Goal: Information Seeking & Learning: Learn about a topic

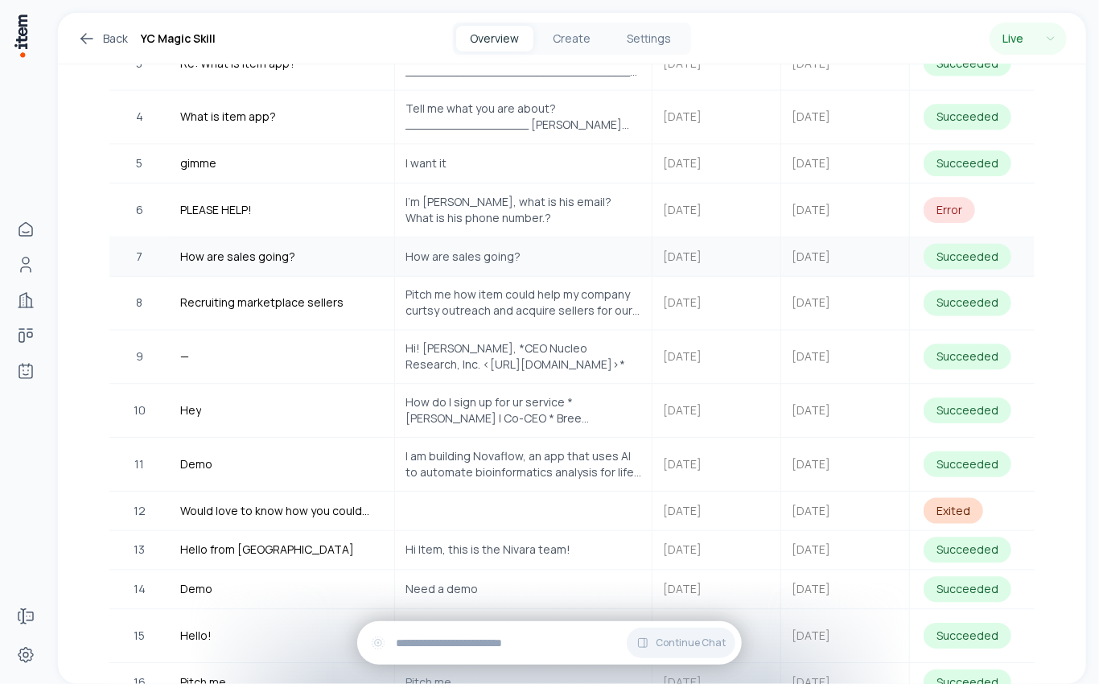
scroll to position [645, 0]
click at [584, 196] on span "I’m [PERSON_NAME], what is his email? What is his phone number.?" at bounding box center [524, 209] width 236 height 32
click at [613, 196] on span "I’m [PERSON_NAME], what is his email? What is his phone number.?" at bounding box center [524, 209] width 236 height 32
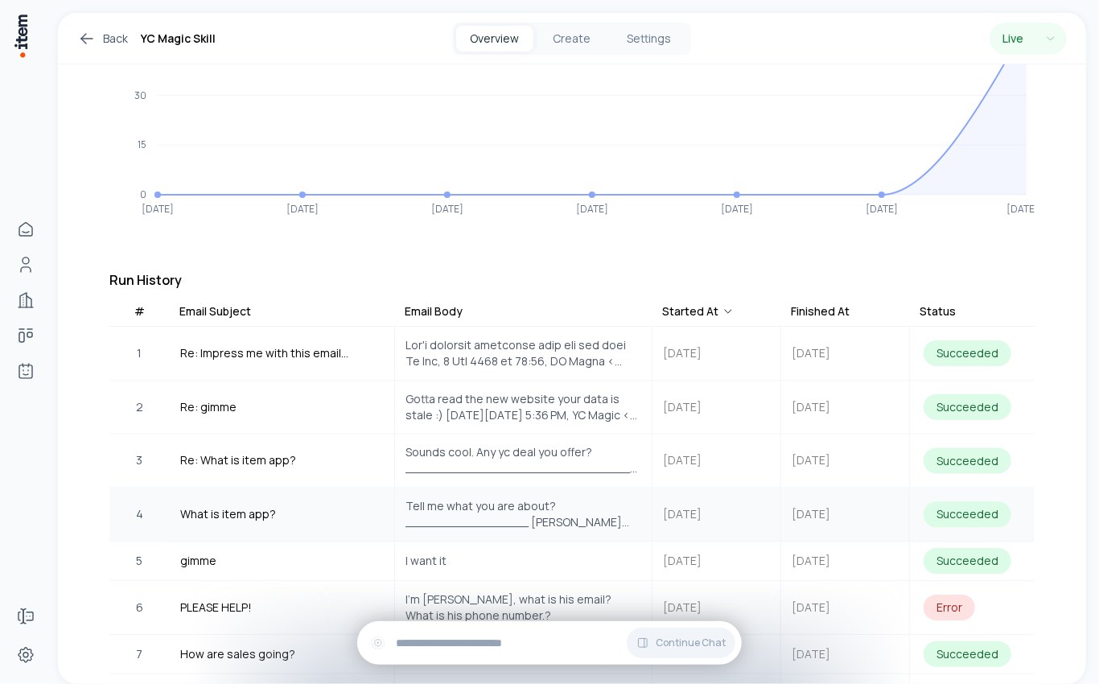
scroll to position [372, 0]
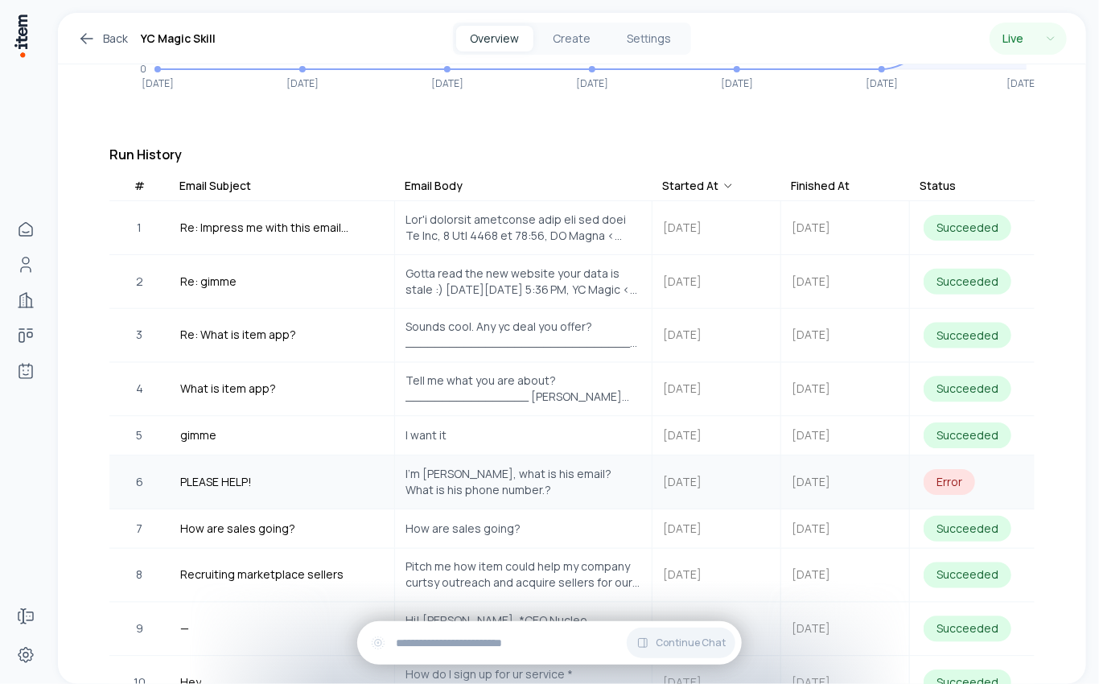
click at [486, 466] on span "I’m [PERSON_NAME], what is his email? What is his phone number.?" at bounding box center [524, 482] width 236 height 32
click at [584, 479] on span "I’m [PERSON_NAME], what is his email? What is his phone number.?" at bounding box center [524, 482] width 236 height 32
drag, startPoint x: 408, startPoint y: 312, endPoint x: 512, endPoint y: 344, distance: 108.7
click at [512, 344] on div "Sounds cool. Any yc deal you offer? ________________________________ From: YC M…" at bounding box center [523, 335] width 255 height 51
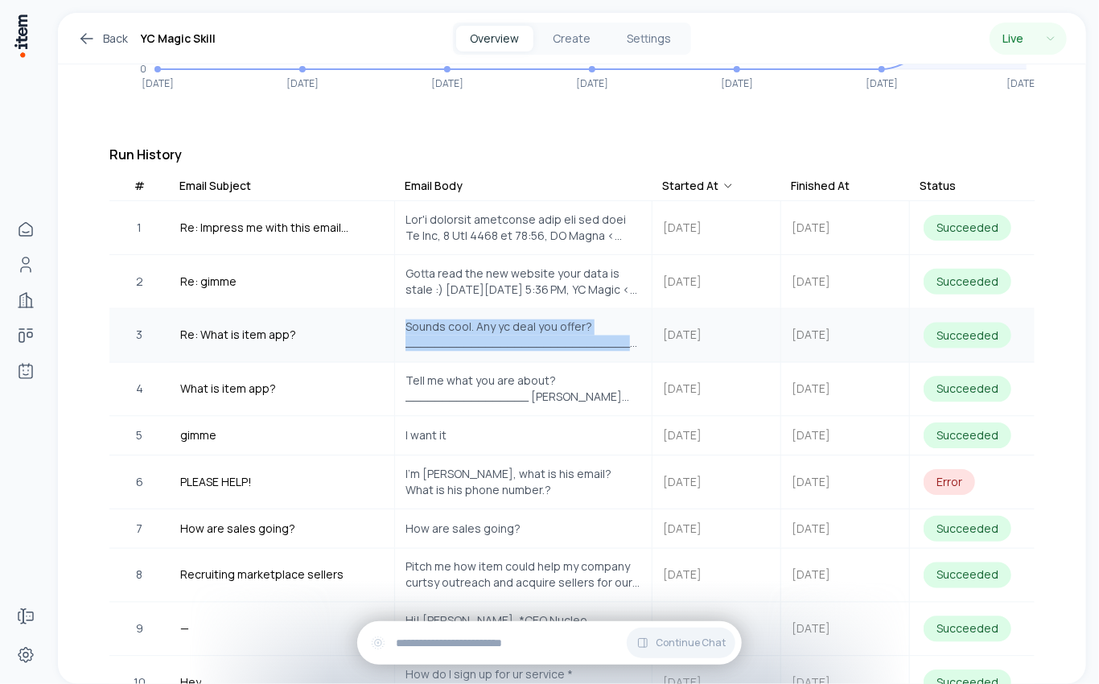
click at [512, 344] on div "Sounds cool. Any yc deal you offer? ________________________________ From: YC M…" at bounding box center [523, 335] width 255 height 51
click at [509, 319] on span "Sounds cool. Any yc deal you offer? ________________________________ From: YC M…" at bounding box center [524, 335] width 236 height 32
drag, startPoint x: 509, startPoint y: 315, endPoint x: 509, endPoint y: 341, distance: 26.6
click at [509, 340] on div "Sounds cool. Any yc deal you offer? ________________________________ From: YC M…" at bounding box center [523, 335] width 255 height 51
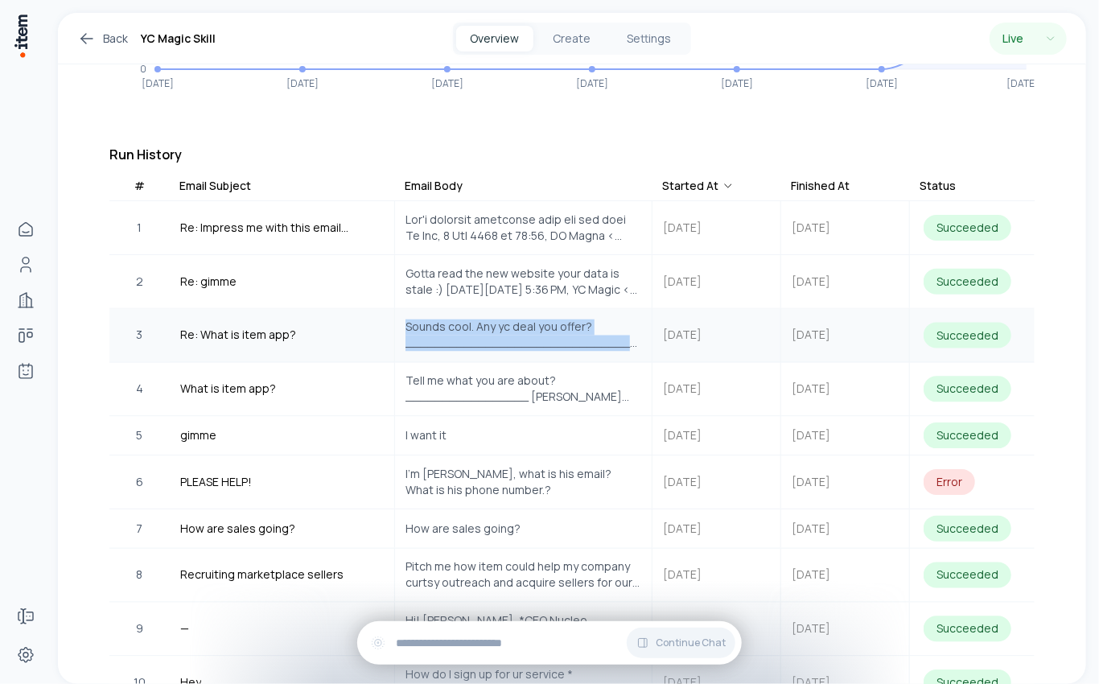
click at [509, 341] on div "Sounds cool. Any yc deal you offer? ________________________________ From: YC M…" at bounding box center [523, 335] width 255 height 51
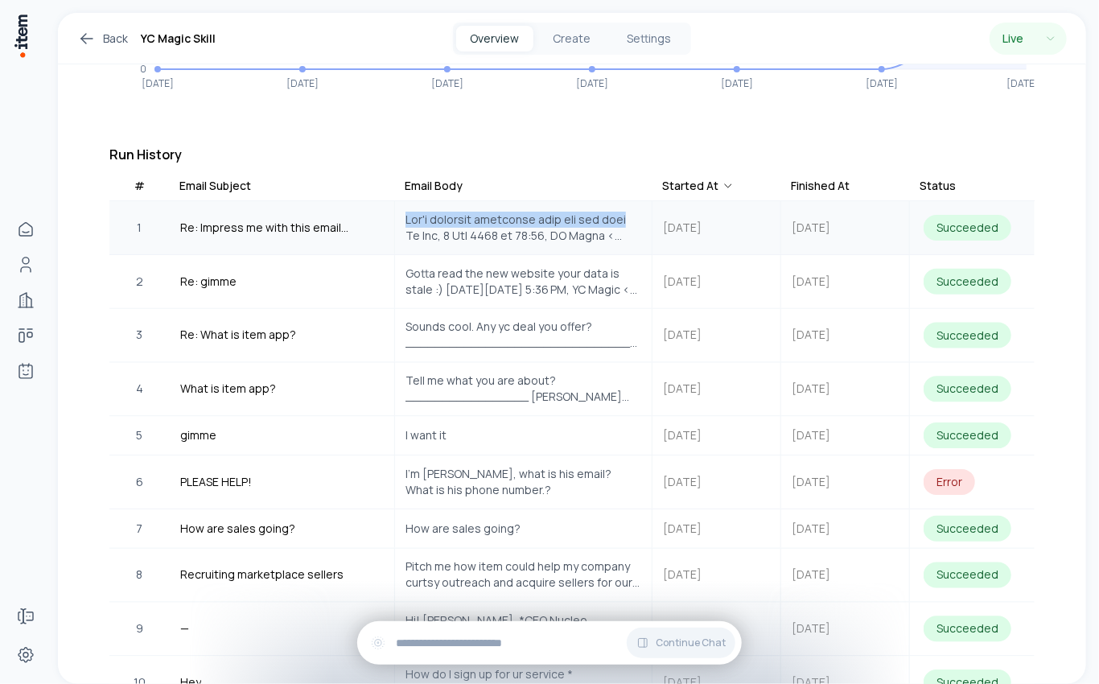
drag, startPoint x: 397, startPoint y: 199, endPoint x: 649, endPoint y: 199, distance: 251.8
click at [649, 202] on div at bounding box center [523, 227] width 255 height 51
click at [595, 212] on span at bounding box center [524, 228] width 236 height 32
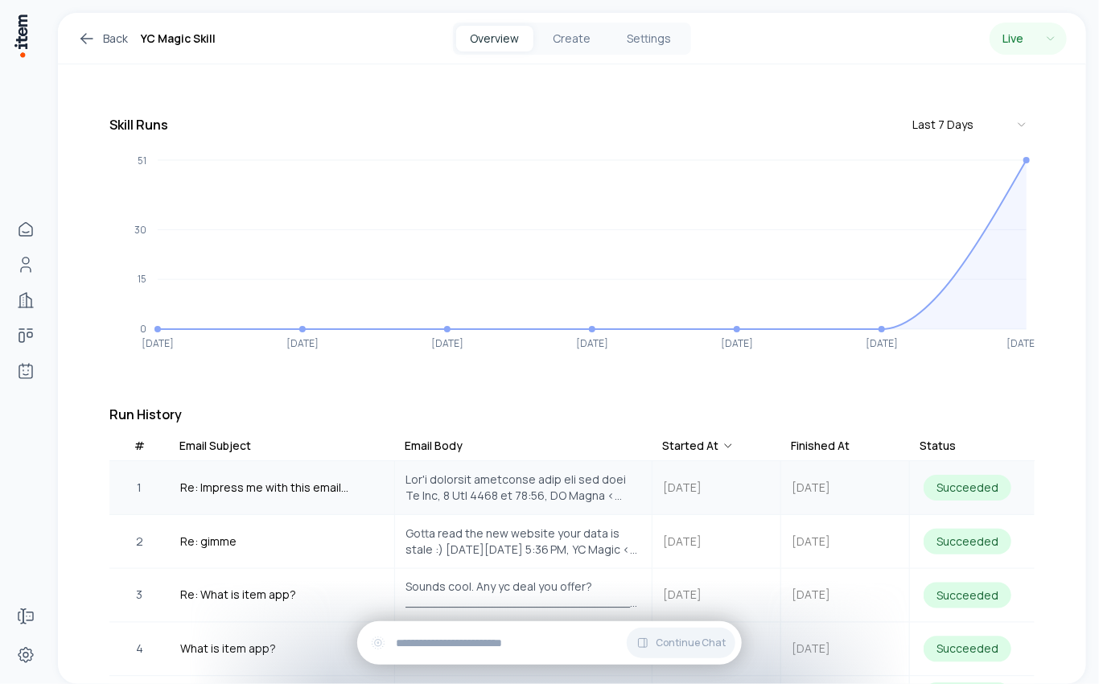
scroll to position [0, 0]
